Goal: Task Accomplishment & Management: Manage account settings

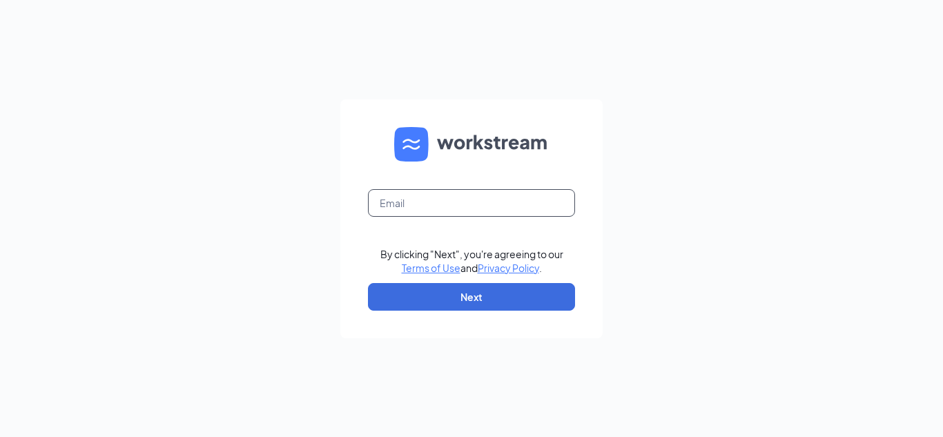
click at [453, 213] on input "text" at bounding box center [471, 203] width 207 height 28
type input "353934@shilallc.com"
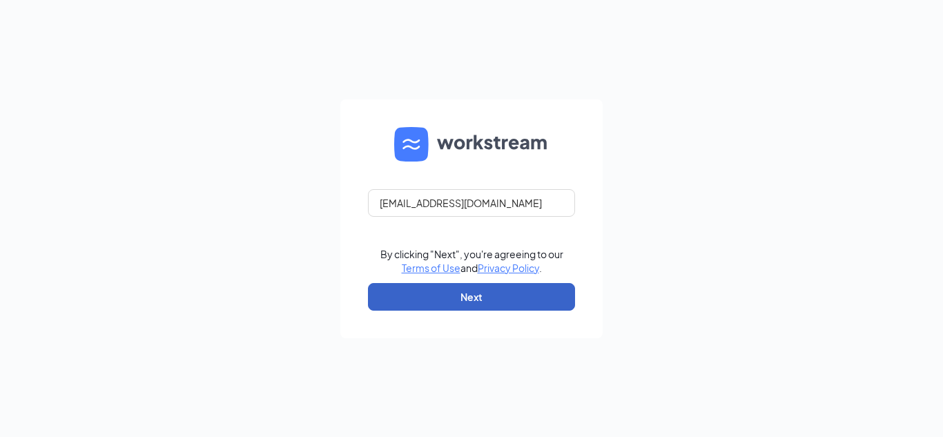
click at [475, 293] on button "Next" at bounding box center [471, 297] width 207 height 28
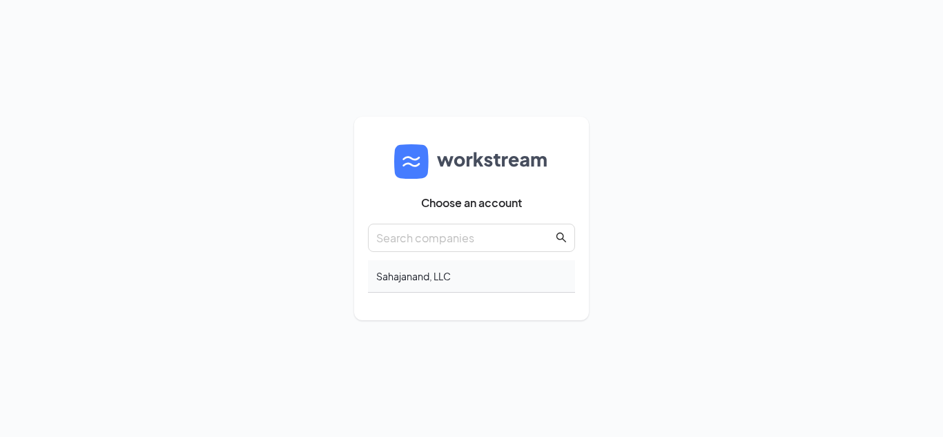
click at [456, 273] on div "Sahajanand, LLC" at bounding box center [471, 276] width 207 height 32
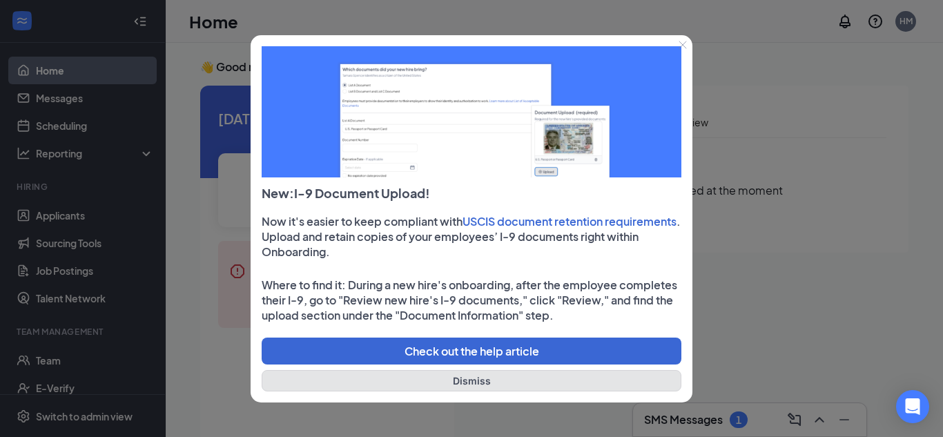
click at [476, 389] on button "Dismiss" at bounding box center [472, 380] width 420 height 21
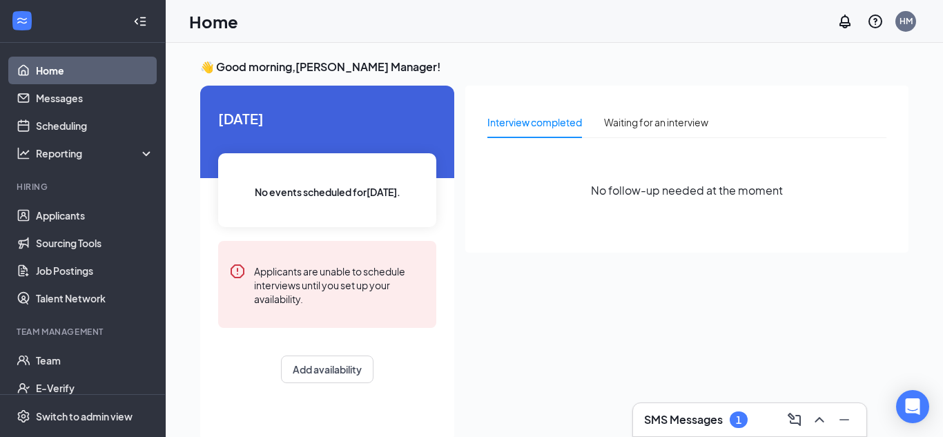
click at [543, 240] on div "Interview completed Waiting for an interview No follow-up needed at the moment" at bounding box center [686, 169] width 443 height 167
click at [79, 211] on link "Applicants" at bounding box center [95, 216] width 118 height 28
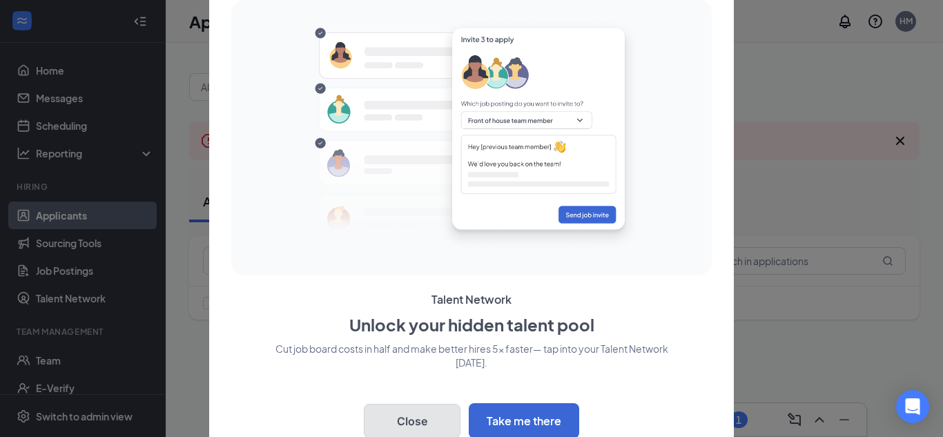
click at [443, 423] on button "Close" at bounding box center [412, 421] width 97 height 35
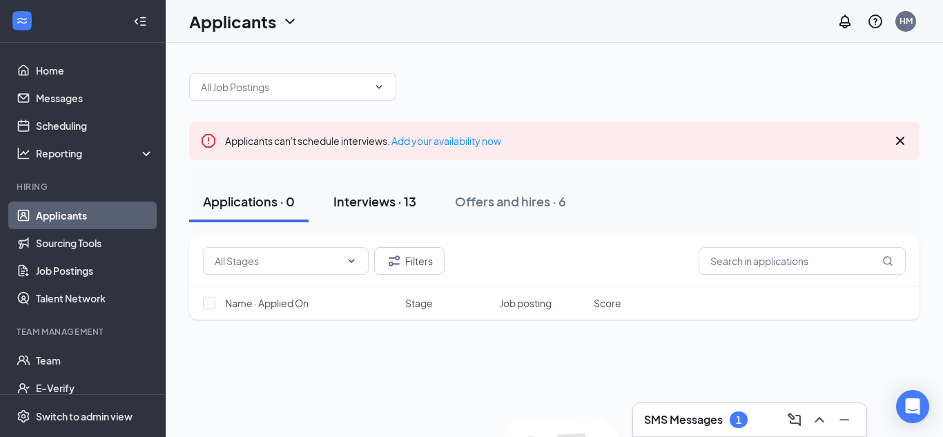
click at [424, 199] on button "Interviews · 13" at bounding box center [375, 201] width 110 height 41
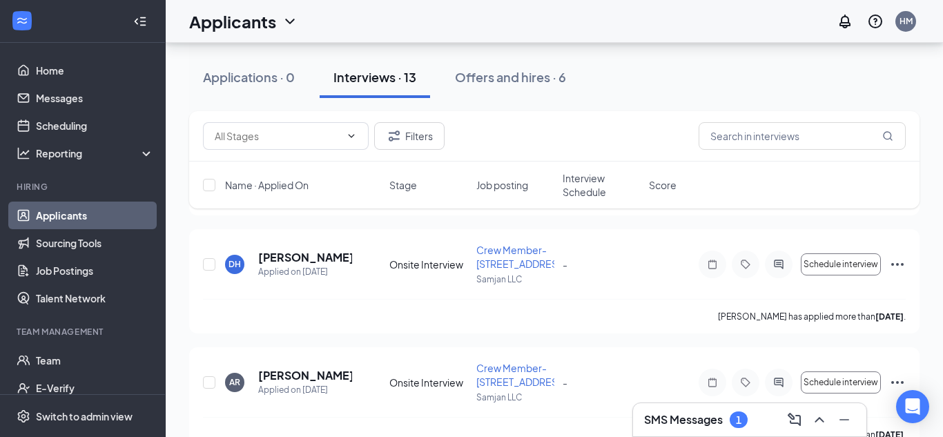
scroll to position [233, 0]
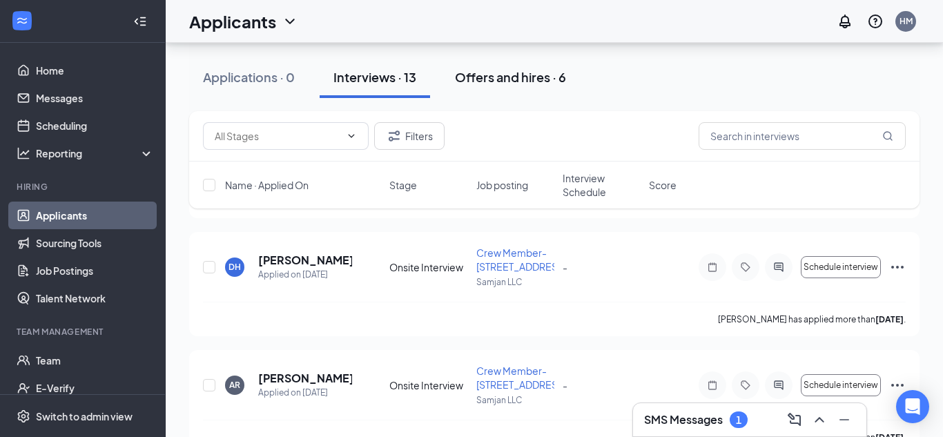
click at [517, 83] on div "Offers and hires · 6" at bounding box center [510, 76] width 111 height 17
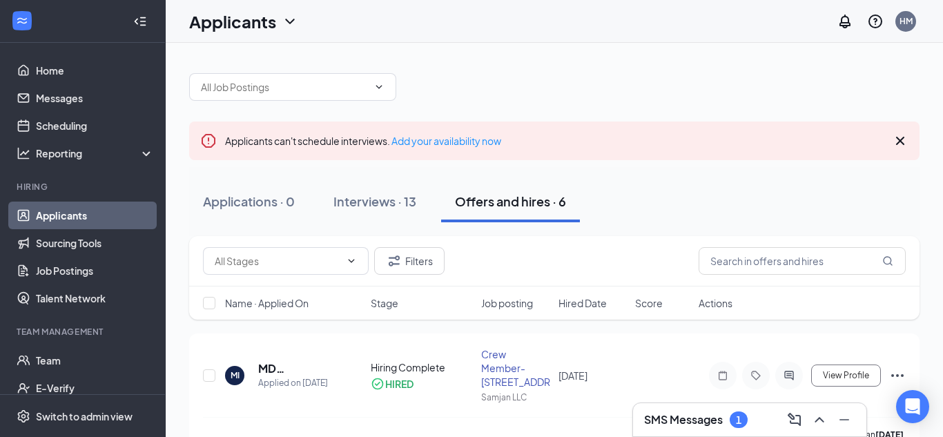
click at [485, 255] on div "Filters" at bounding box center [554, 261] width 703 height 28
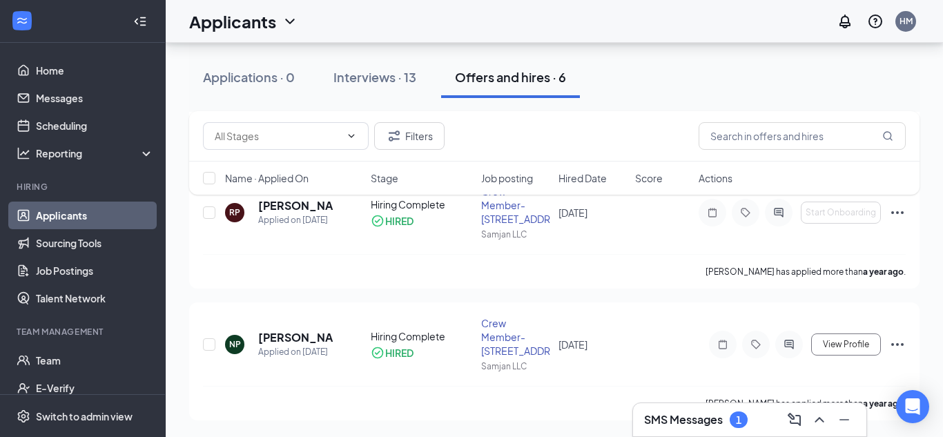
scroll to position [425, 0]
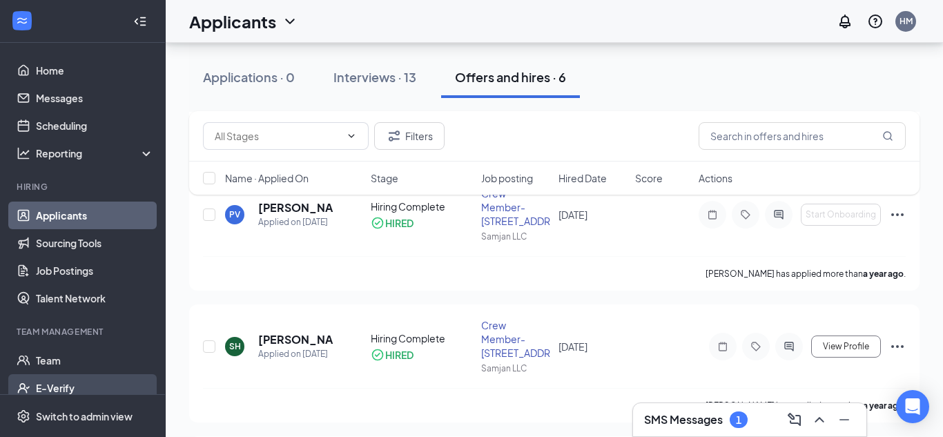
click at [77, 383] on link "E-Verify" at bounding box center [95, 388] width 118 height 28
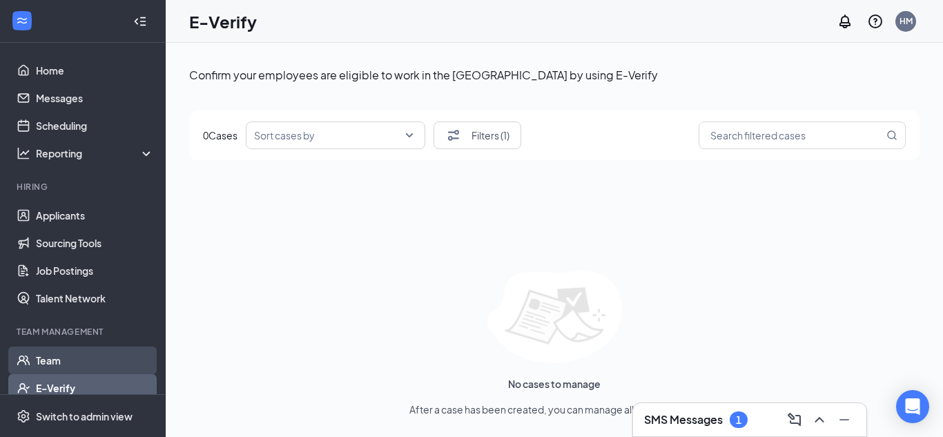
click at [62, 367] on link "Team" at bounding box center [95, 361] width 118 height 28
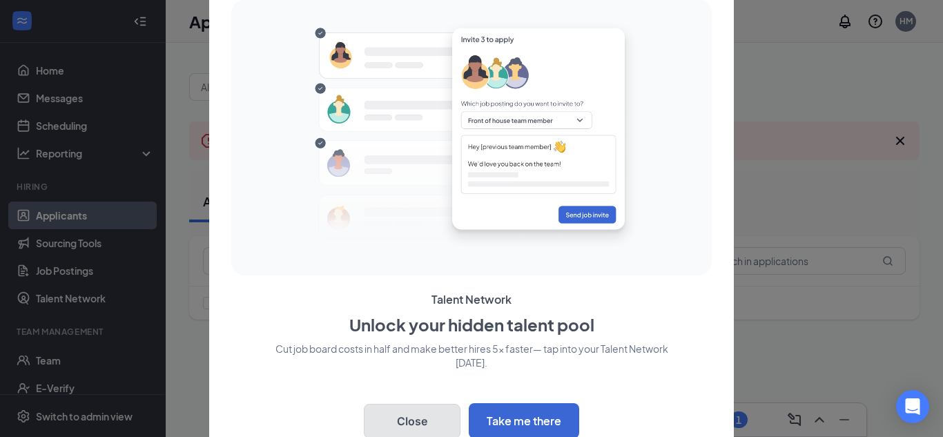
click at [434, 421] on button "Close" at bounding box center [412, 421] width 97 height 35
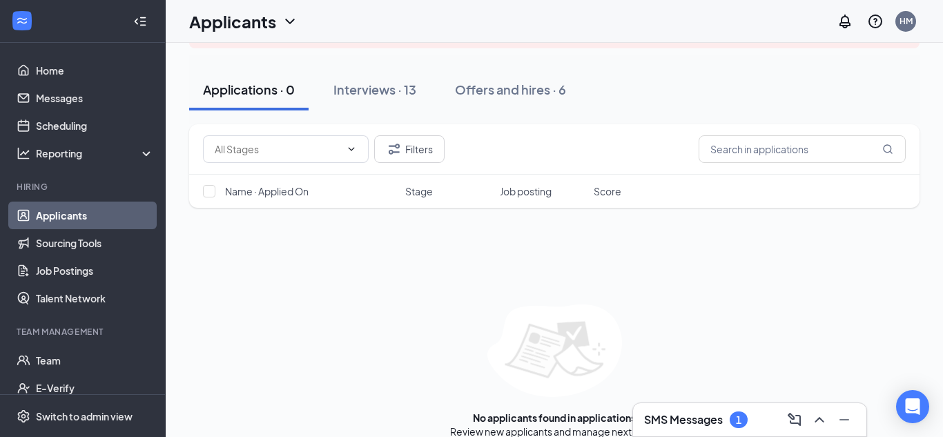
scroll to position [130, 0]
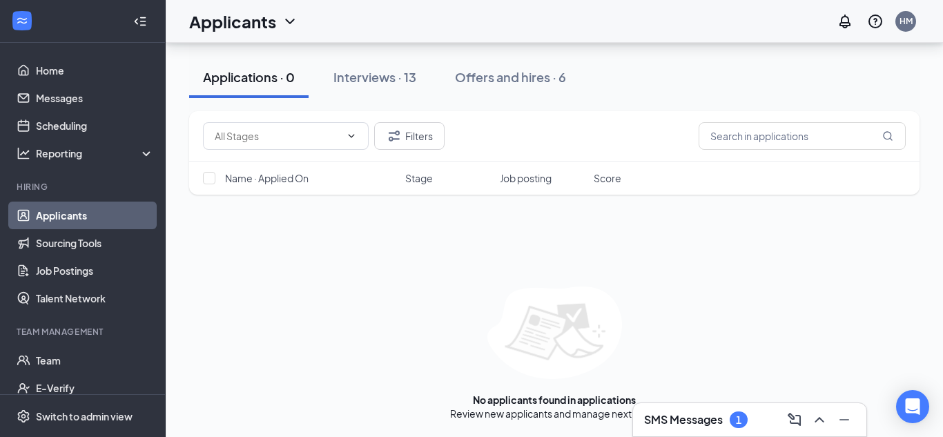
click at [476, 250] on div "Filters Name · Applied On Stage Job posting Score No applicants found in applic…" at bounding box center [554, 263] width 730 height 314
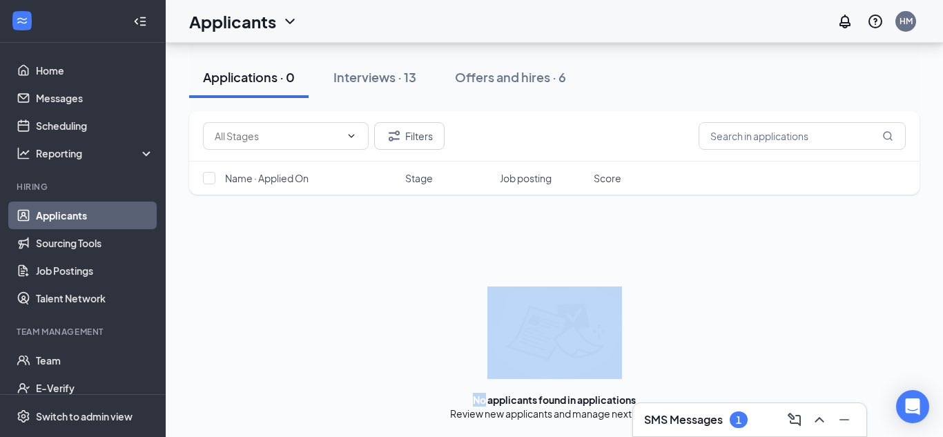
click at [476, 250] on div "Filters Name · Applied On Stage Job posting Score No applicants found in applic…" at bounding box center [554, 263] width 730 height 314
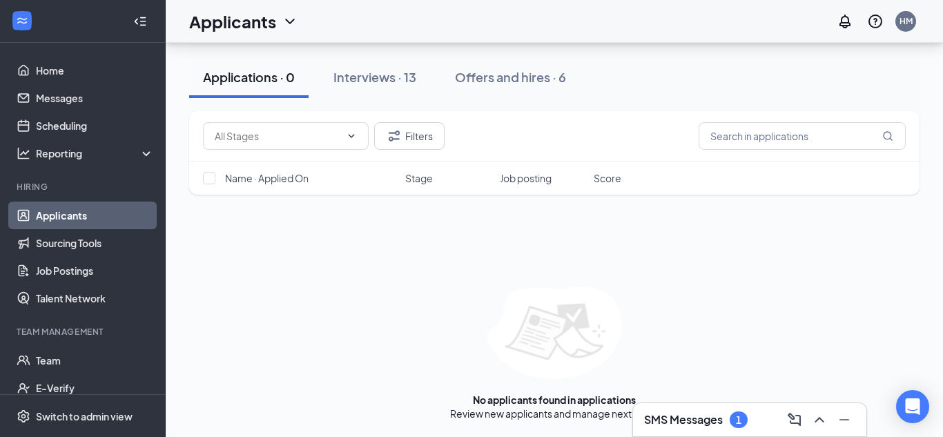
click at [476, 250] on div "Filters Name · Applied On Stage Job posting Score No applicants found in applic…" at bounding box center [554, 263] width 730 height 314
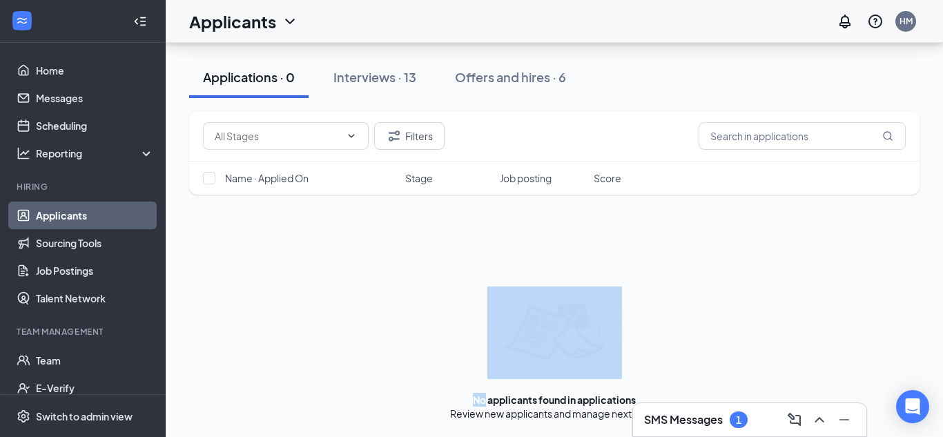
click at [476, 250] on div "Filters Name · Applied On Stage Job posting Score No applicants found in applic…" at bounding box center [554, 263] width 730 height 314
click at [516, 237] on div "Filters Name · Applied On Stage Job posting Score No applicants found in applic…" at bounding box center [554, 263] width 730 height 314
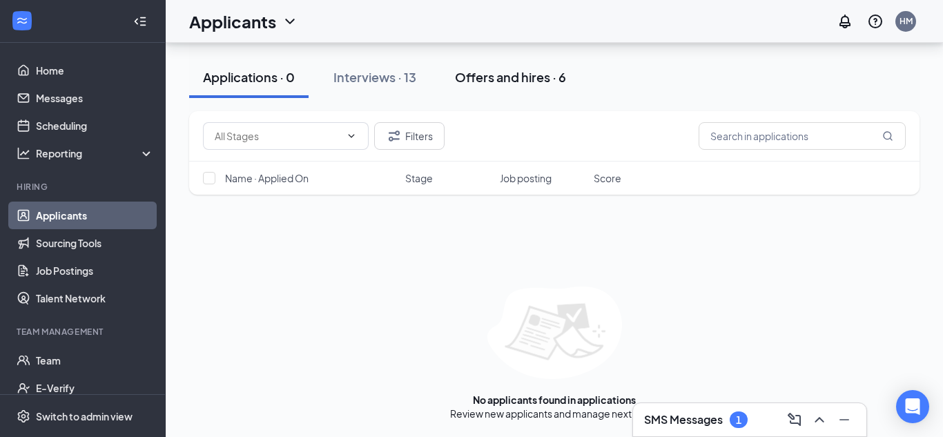
click at [488, 79] on div "Offers and hires · 6" at bounding box center [510, 76] width 111 height 17
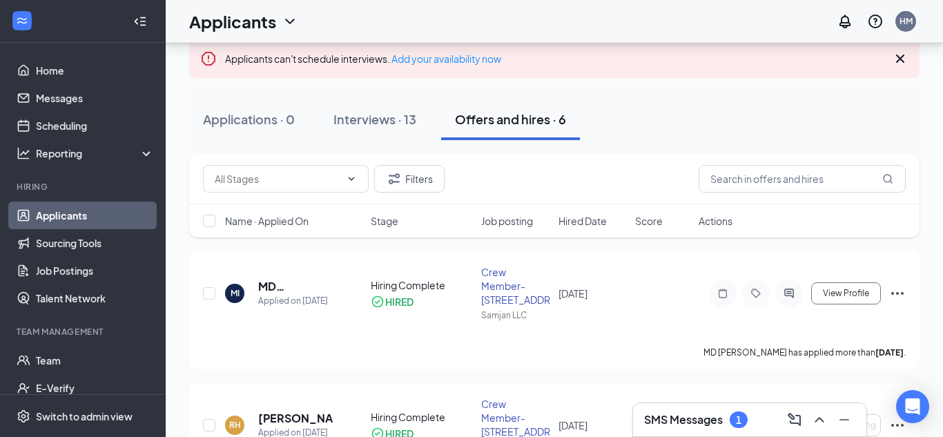
scroll to position [81, 0]
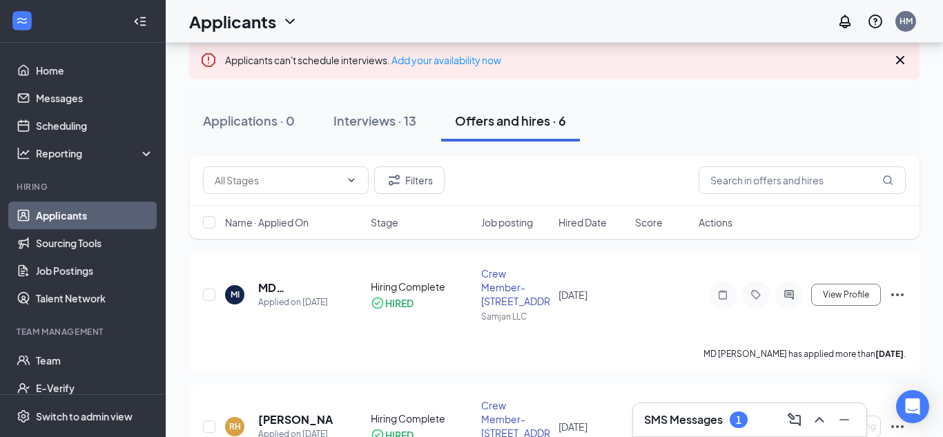
click at [385, 126] on div "Interviews · 13" at bounding box center [374, 120] width 83 height 17
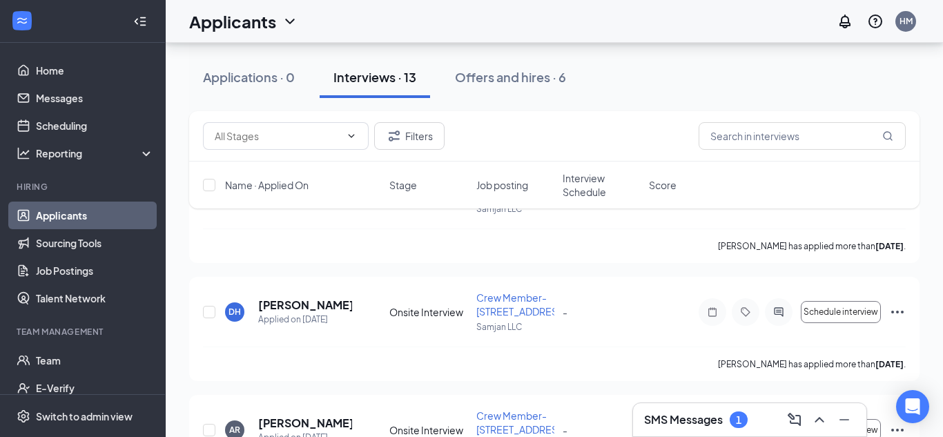
scroll to position [192, 0]
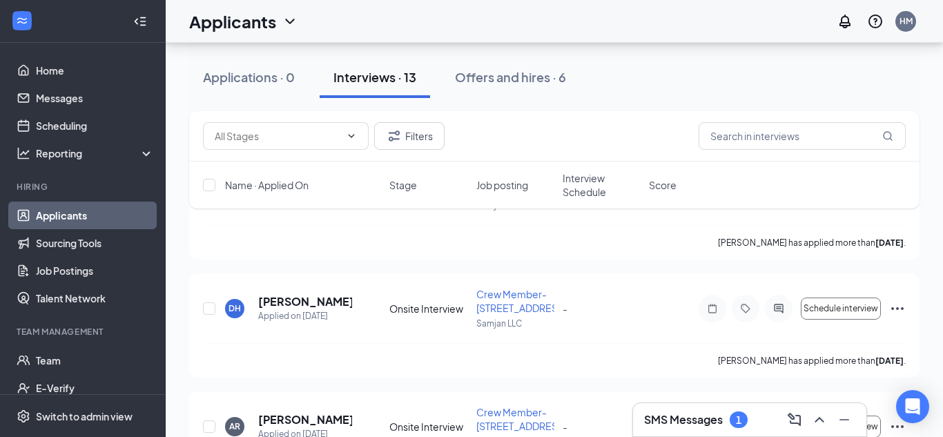
click at [498, 175] on div "Name · Applied On Stage Job posting Interview Schedule Score" at bounding box center [554, 185] width 730 height 47
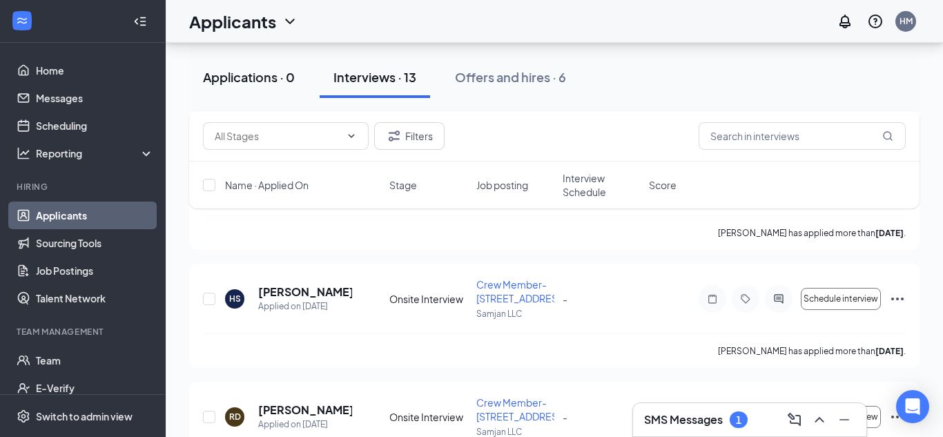
click at [255, 88] on button "Applications · 0" at bounding box center [248, 77] width 119 height 41
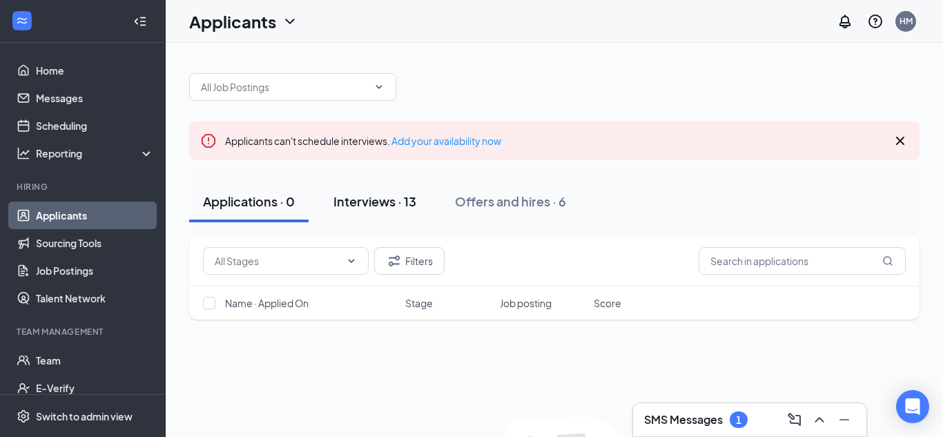
click at [404, 194] on div "Interviews · 13" at bounding box center [374, 201] width 83 height 17
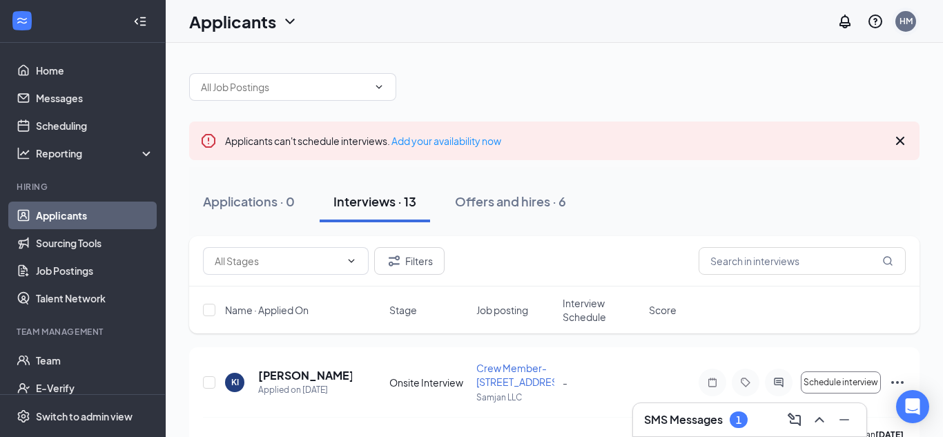
click at [909, 29] on div "HM" at bounding box center [905, 21] width 21 height 21
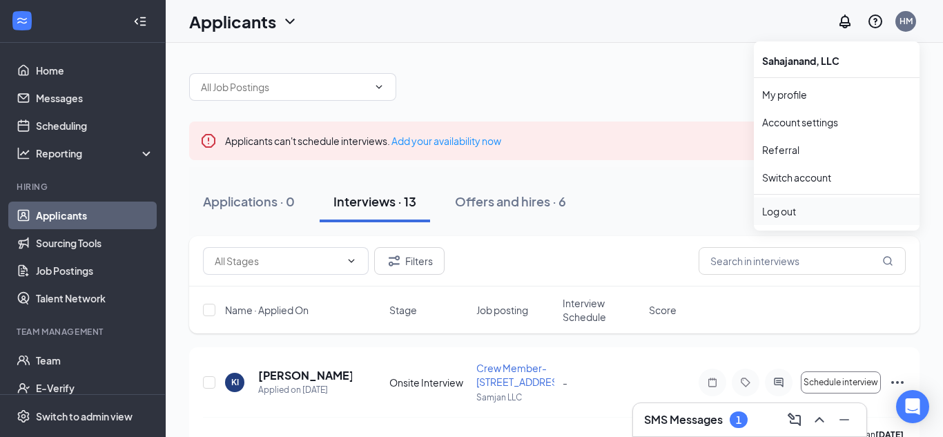
click at [795, 207] on div "Log out" at bounding box center [836, 211] width 149 height 14
